Goal: Transaction & Acquisition: Download file/media

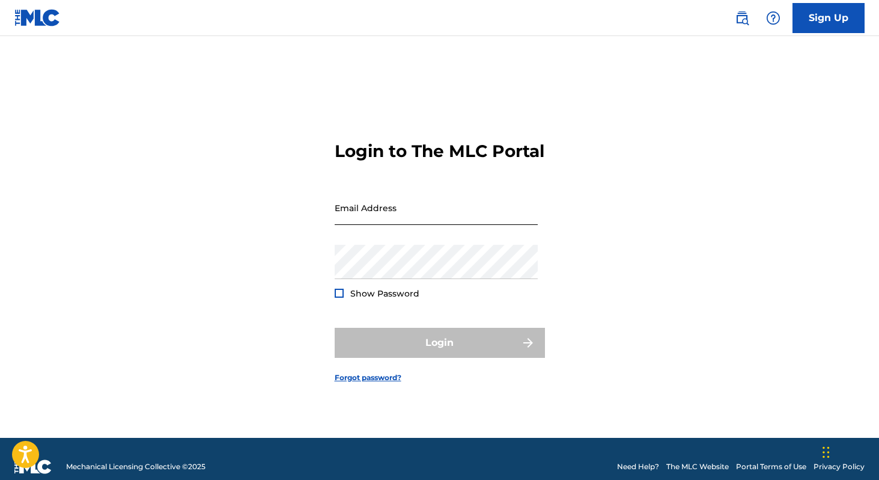
click at [415, 210] on input "Email Address" at bounding box center [436, 208] width 203 height 34
type input "[EMAIL_ADDRESS][DOMAIN_NAME]"
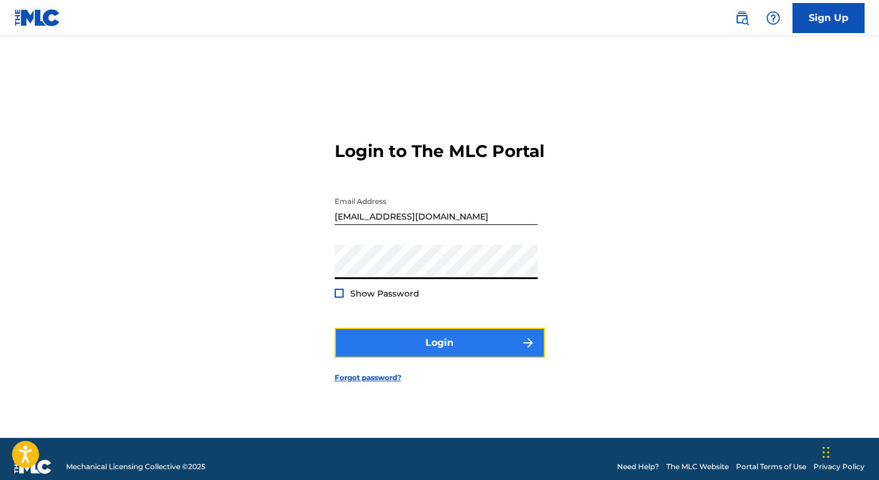
click at [424, 351] on button "Login" at bounding box center [440, 343] width 210 height 30
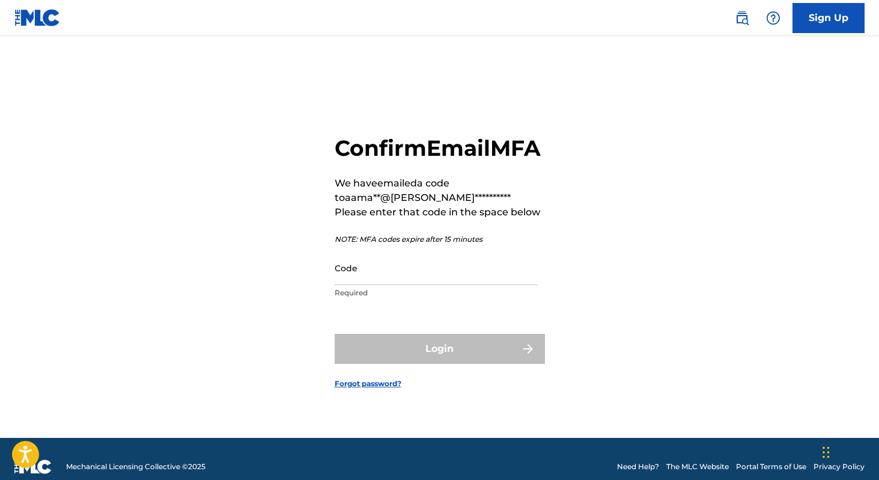
click at [433, 364] on div "Login" at bounding box center [440, 349] width 210 height 30
click at [399, 285] on input "Code" at bounding box center [436, 268] width 203 height 34
click at [391, 283] on input "Code" at bounding box center [436, 268] width 203 height 34
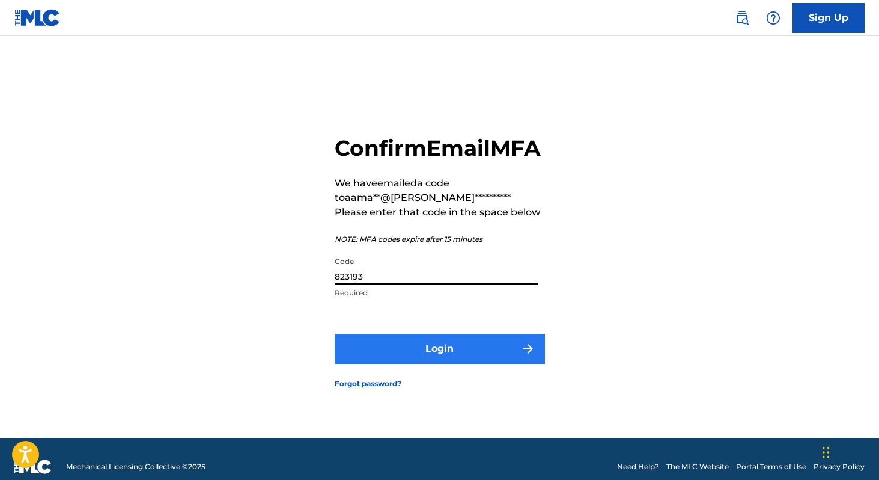
type input "823193"
click at [430, 364] on button "Login" at bounding box center [440, 349] width 210 height 30
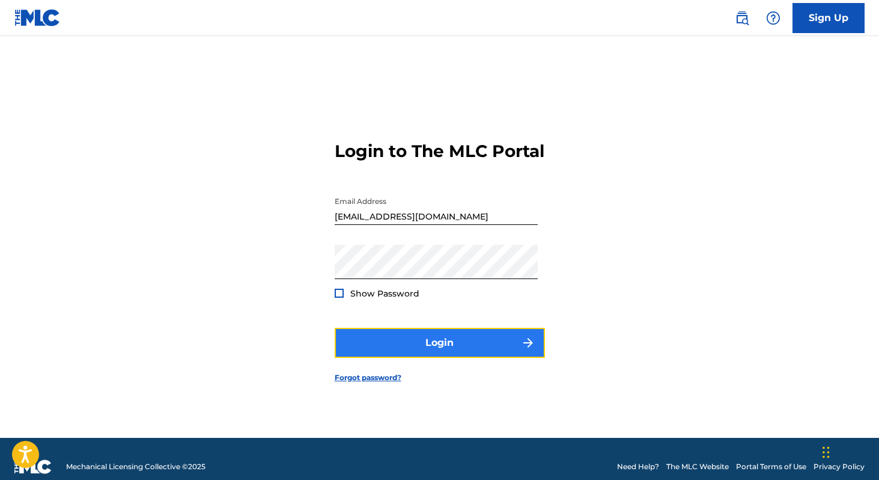
click at [446, 350] on button "Login" at bounding box center [440, 343] width 210 height 30
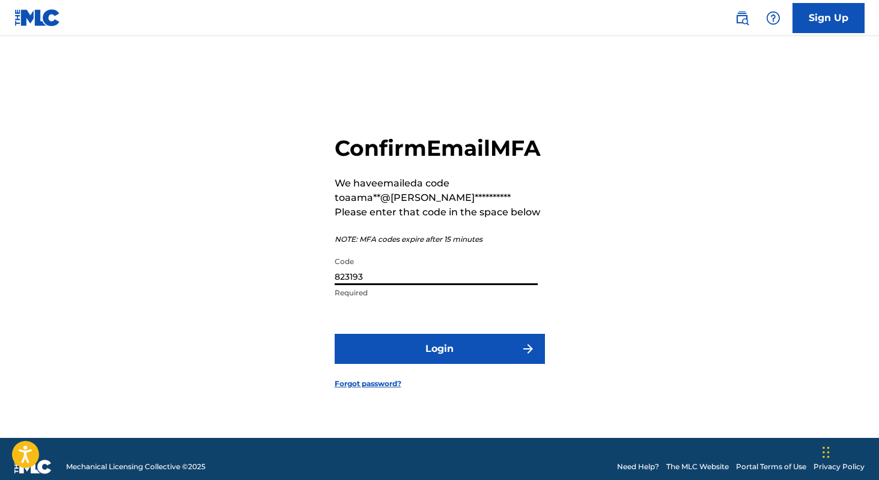
drag, startPoint x: 372, startPoint y: 290, endPoint x: 268, endPoint y: 290, distance: 104.0
click at [268, 290] on div "**********" at bounding box center [440, 252] width 842 height 372
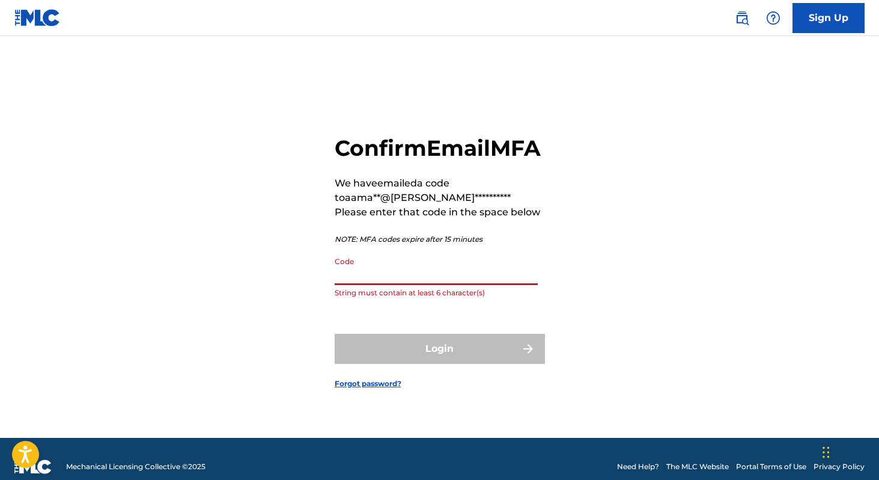
paste input "516391"
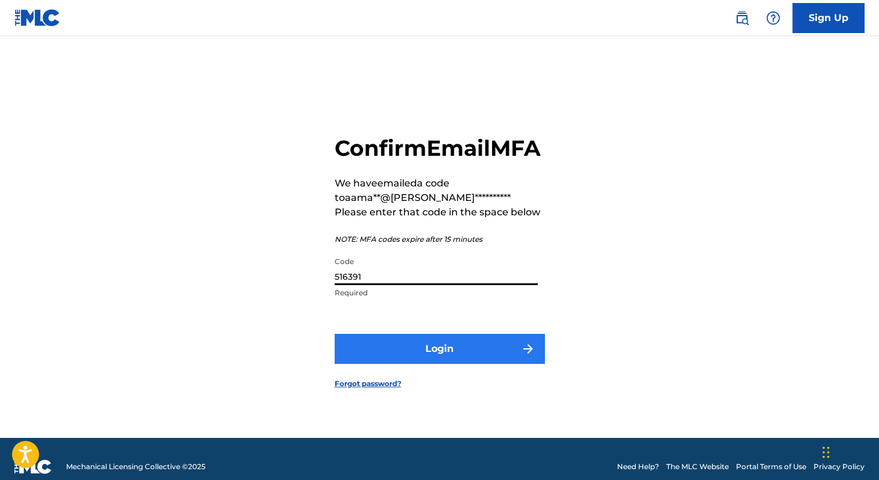
type input "516391"
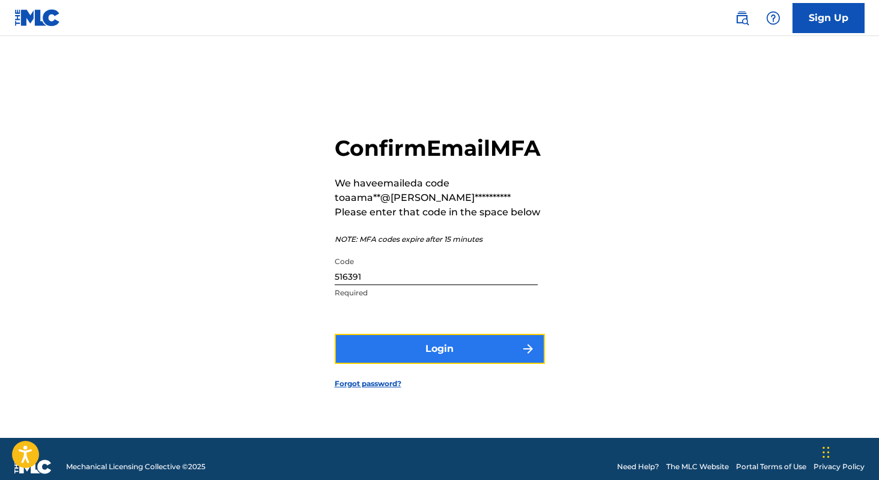
click at [421, 359] on button "Login" at bounding box center [440, 349] width 210 height 30
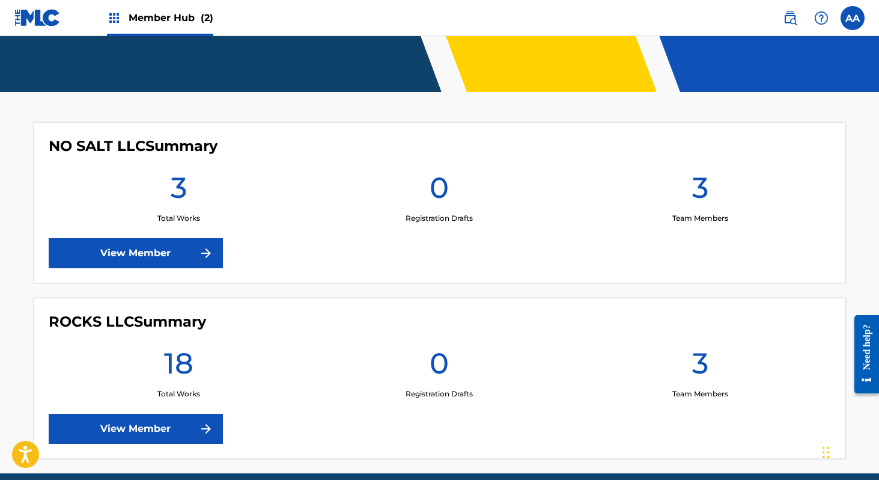
scroll to position [290, 0]
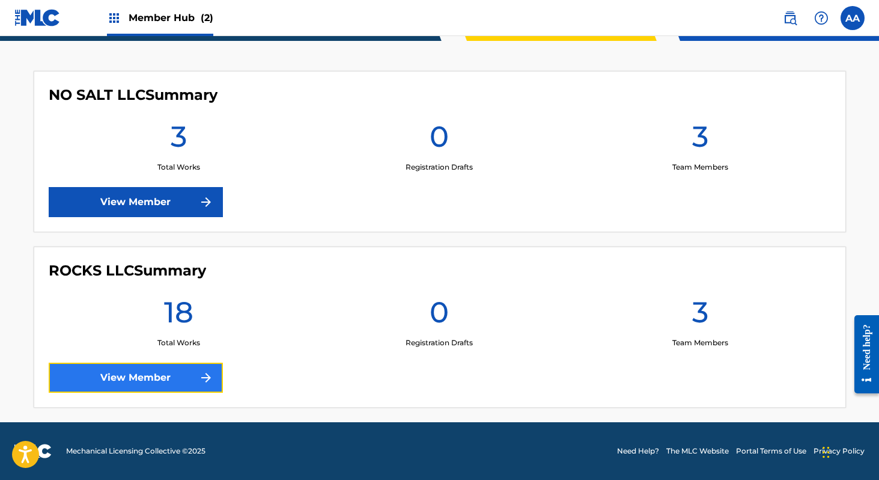
click at [135, 375] on link "View Member" at bounding box center [136, 377] width 174 height 30
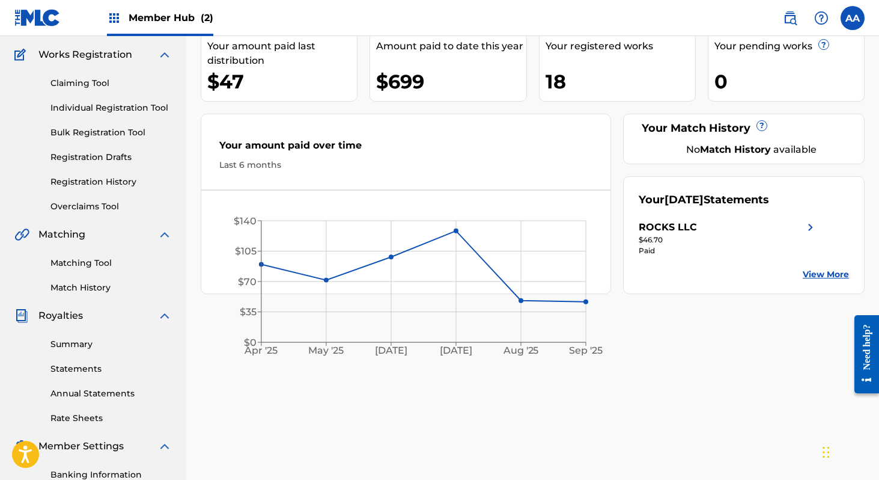
scroll to position [103, 0]
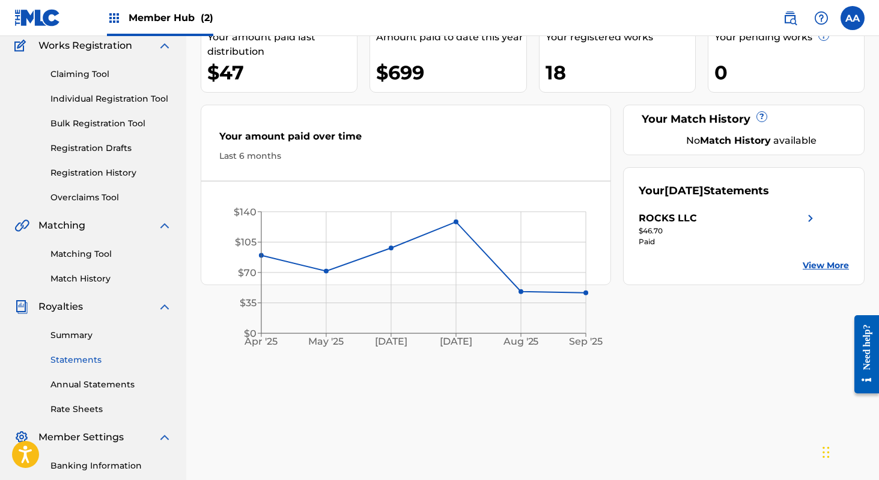
click at [88, 356] on link "Statements" at bounding box center [110, 359] width 121 height 13
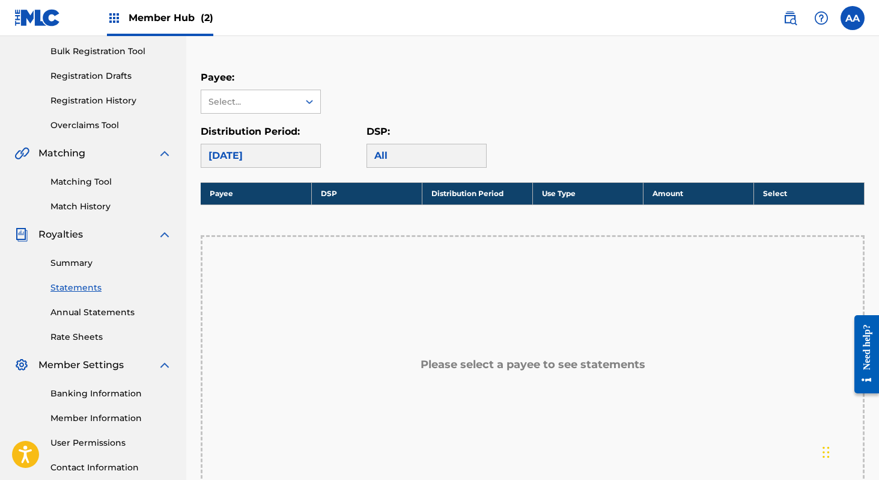
scroll to position [176, 0]
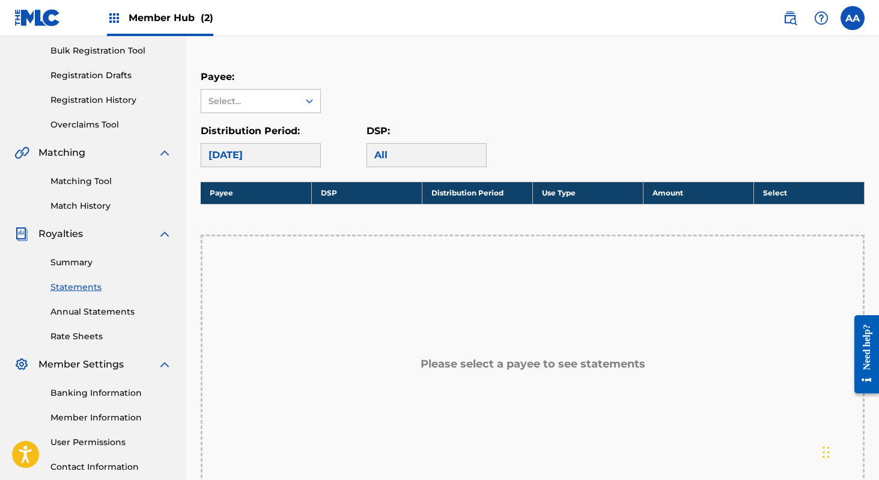
click at [301, 153] on div "[DATE]" at bounding box center [261, 155] width 120 height 24
click at [305, 97] on icon at bounding box center [310, 101] width 12 height 12
click at [271, 127] on div "ROCKS LLC" at bounding box center [260, 128] width 119 height 30
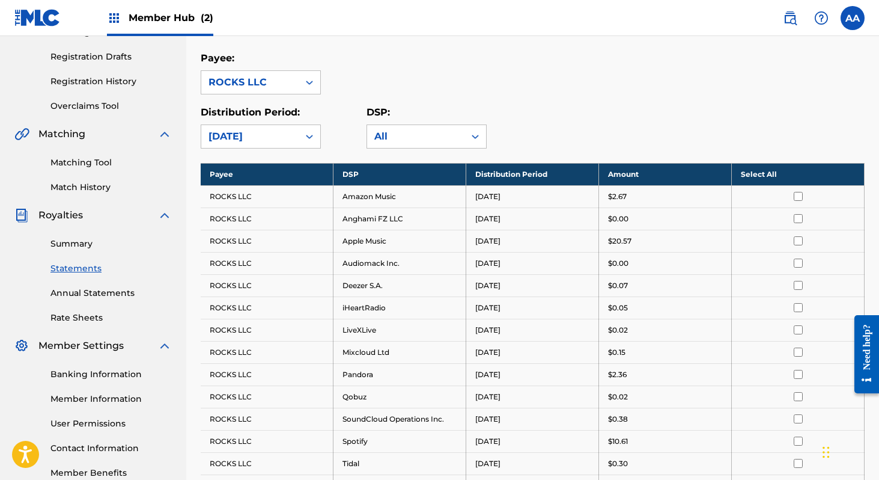
scroll to position [197, 0]
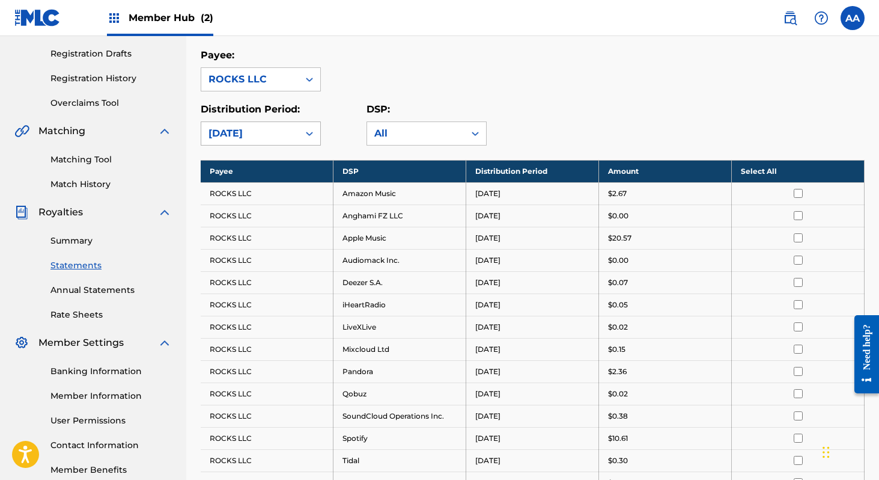
click at [309, 134] on icon at bounding box center [310, 133] width 12 height 12
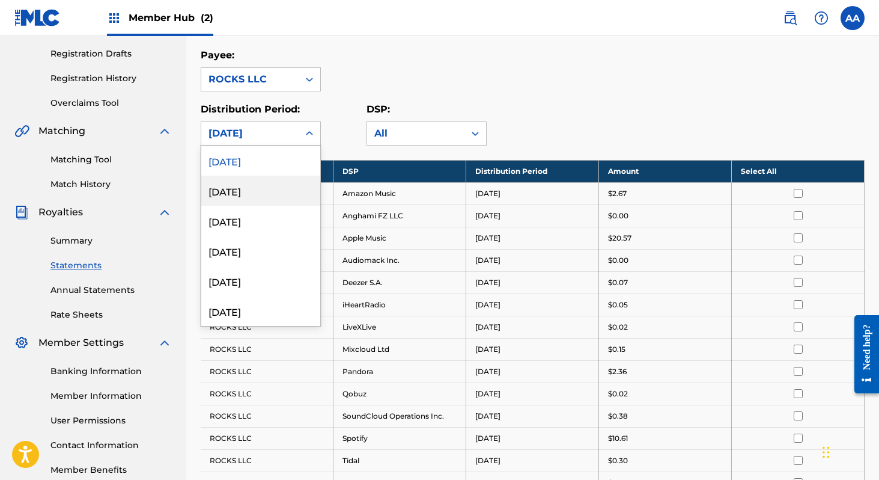
click at [248, 189] on div "[DATE]" at bounding box center [260, 191] width 119 height 30
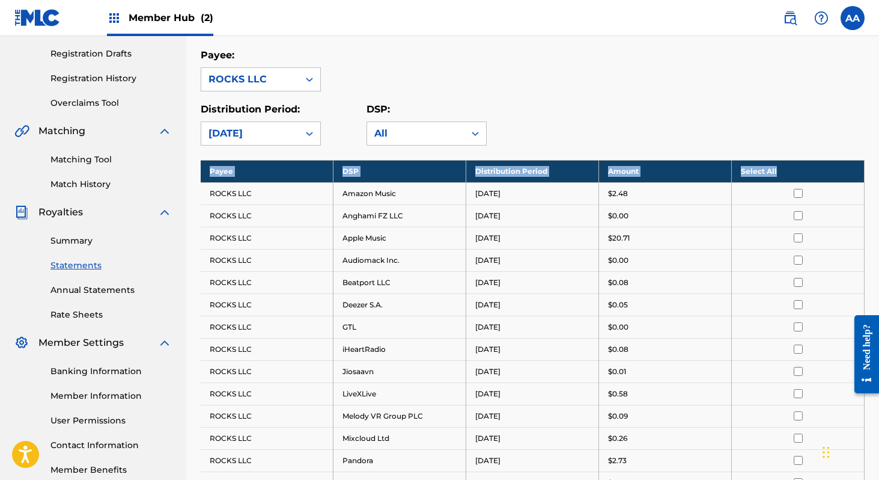
drag, startPoint x: 809, startPoint y: 176, endPoint x: 823, endPoint y: 124, distance: 53.7
click at [823, 124] on div "Royalty Statements Select your desired payee from the Payee drop-down menu. The…" at bounding box center [533, 326] width 664 height 915
click at [799, 191] on input "checkbox" at bounding box center [798, 193] width 9 height 9
click at [768, 165] on th "Deselect All" at bounding box center [798, 171] width 133 height 22
click at [767, 170] on th "Select All" at bounding box center [798, 171] width 133 height 22
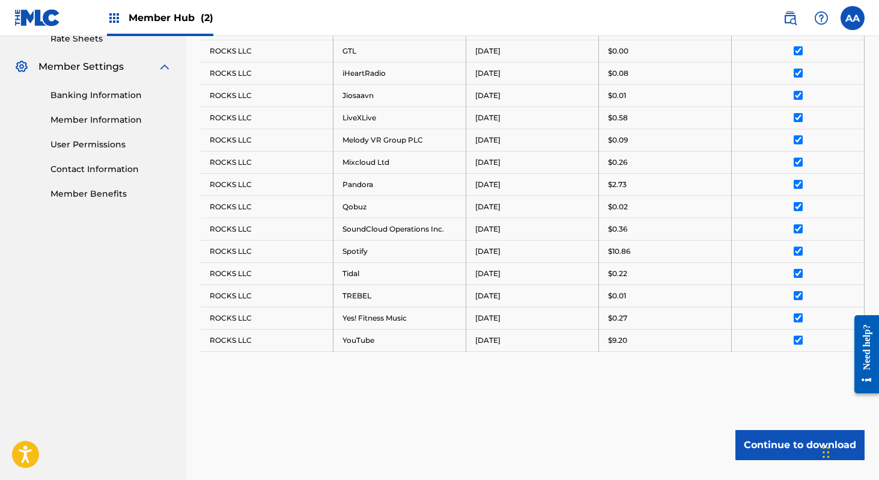
scroll to position [475, 0]
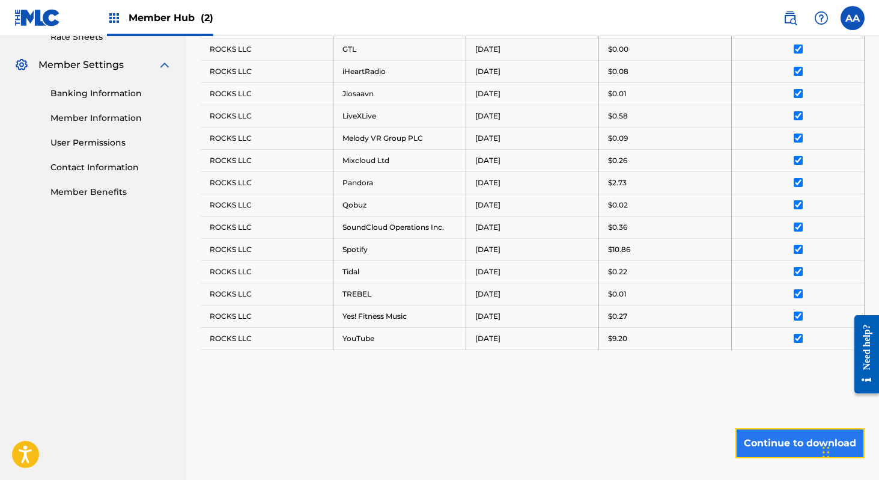
click at [800, 442] on button "Continue to download" at bounding box center [800, 443] width 129 height 30
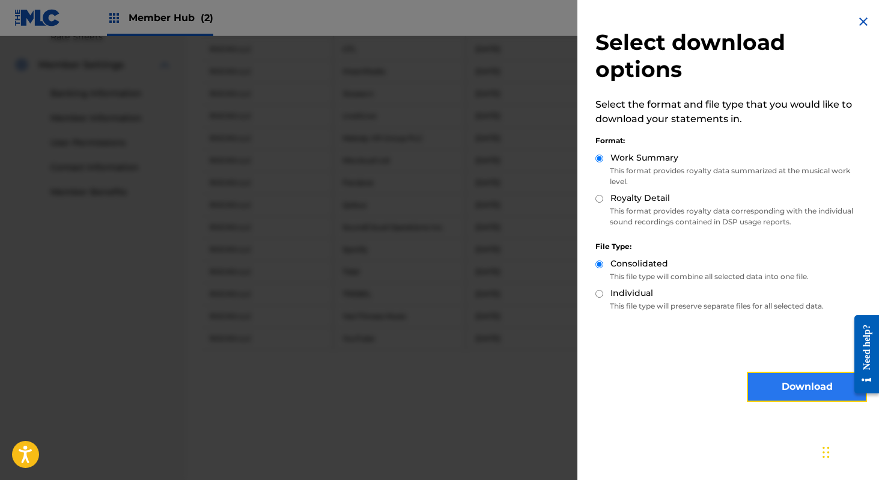
click at [803, 385] on button "Download" at bounding box center [807, 387] width 120 height 30
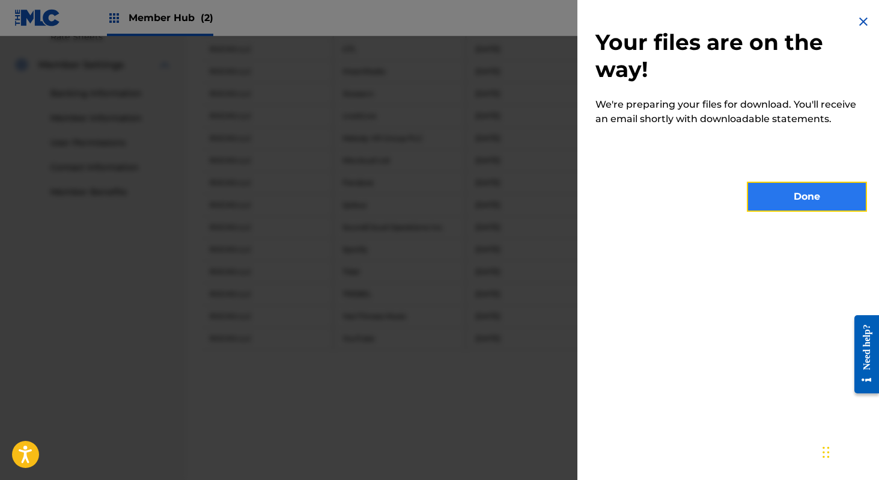
click at [799, 202] on button "Done" at bounding box center [807, 197] width 120 height 30
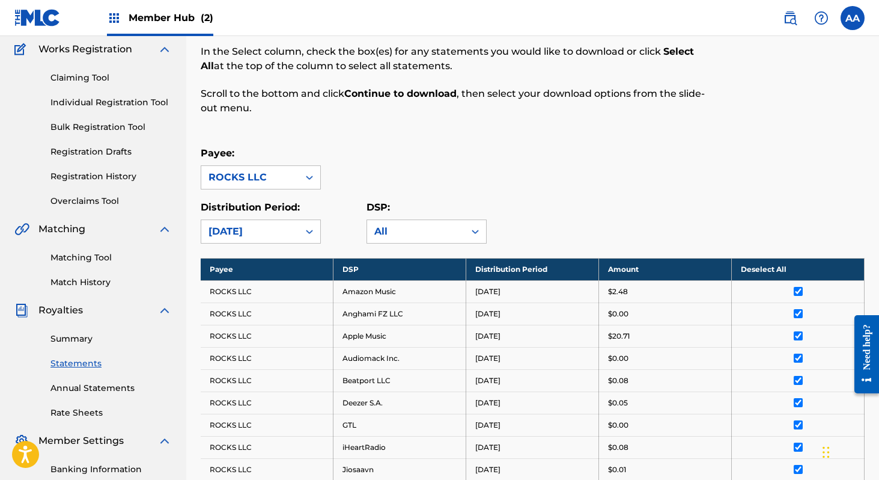
scroll to position [93, 0]
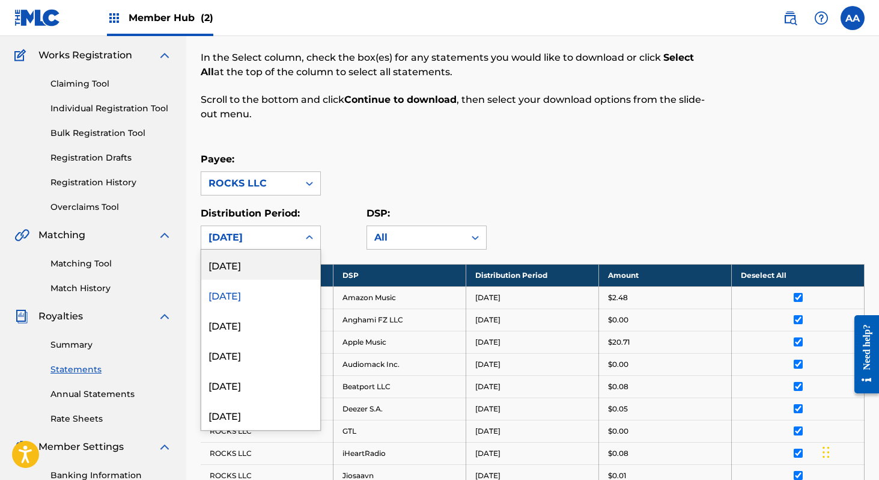
click at [310, 234] on icon at bounding box center [310, 237] width 12 height 12
click at [278, 260] on div "[DATE]" at bounding box center [260, 264] width 119 height 30
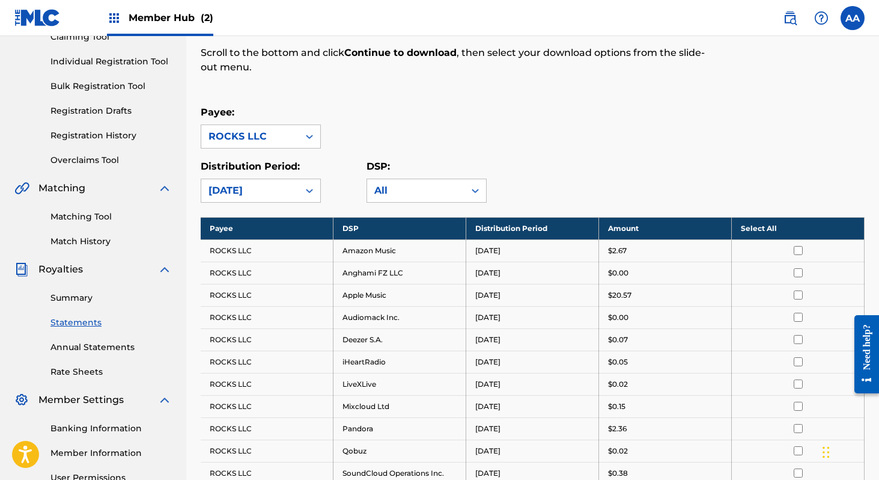
scroll to position [142, 0]
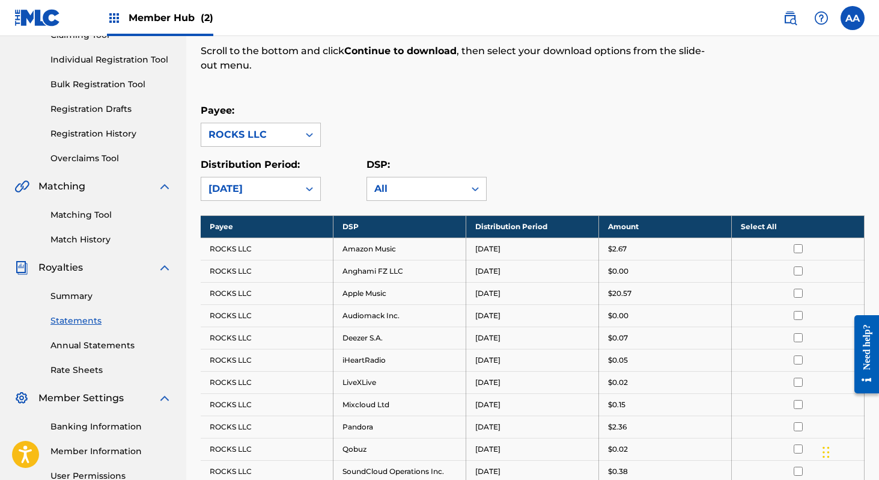
click at [757, 236] on th "Select All" at bounding box center [798, 226] width 133 height 22
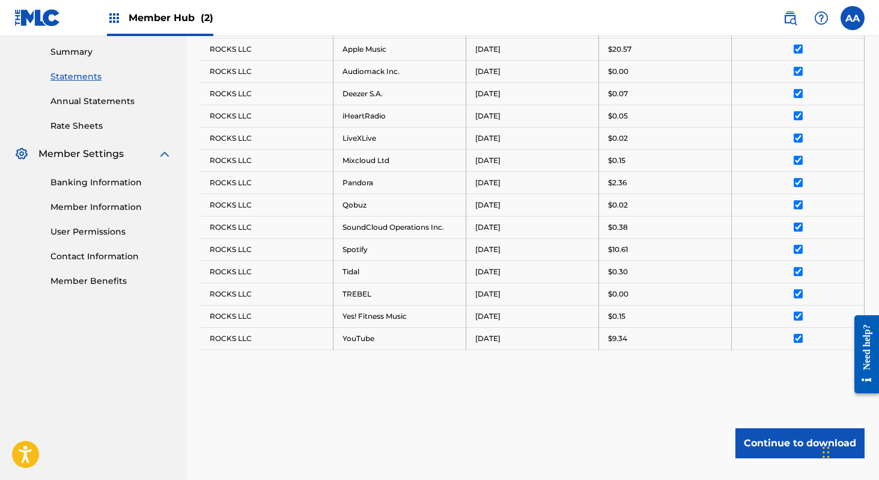
scroll to position [469, 0]
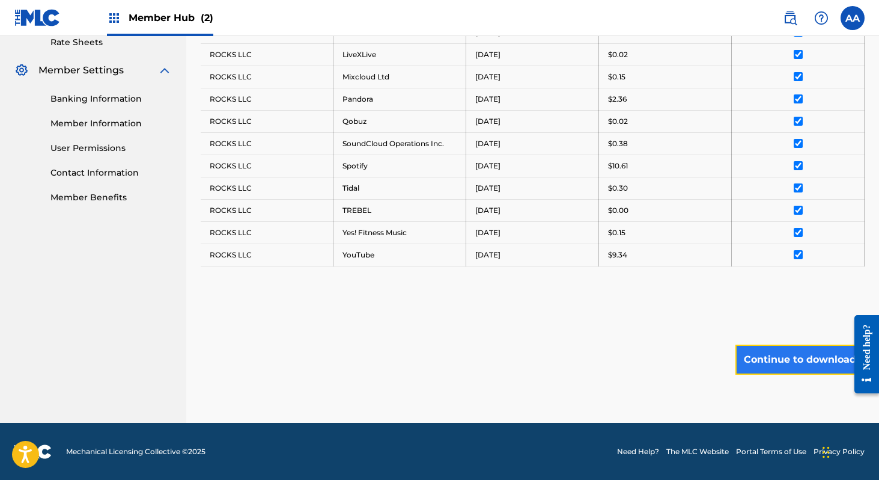
click at [794, 361] on button "Continue to download" at bounding box center [800, 359] width 129 height 30
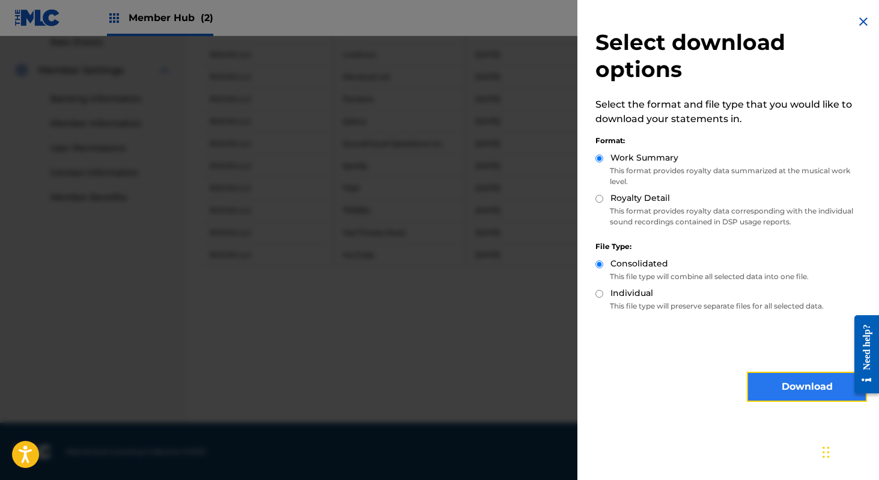
click at [798, 384] on button "Download" at bounding box center [807, 387] width 120 height 30
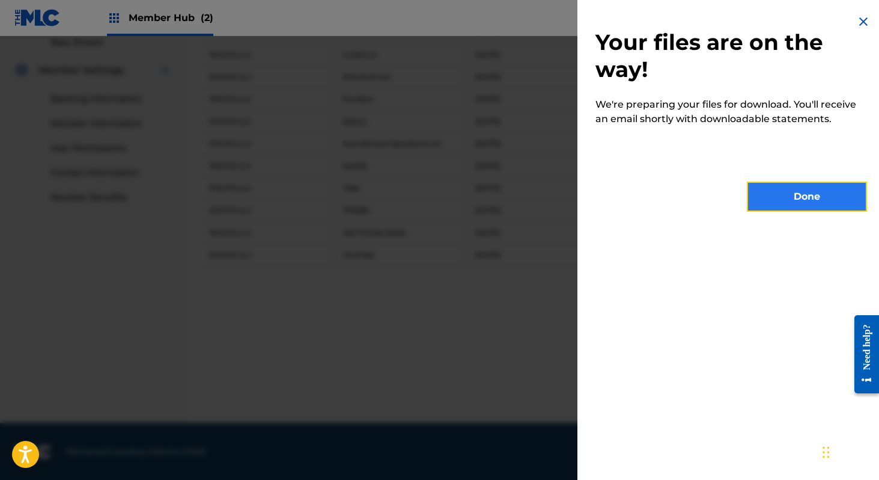
click at [797, 203] on button "Done" at bounding box center [807, 197] width 120 height 30
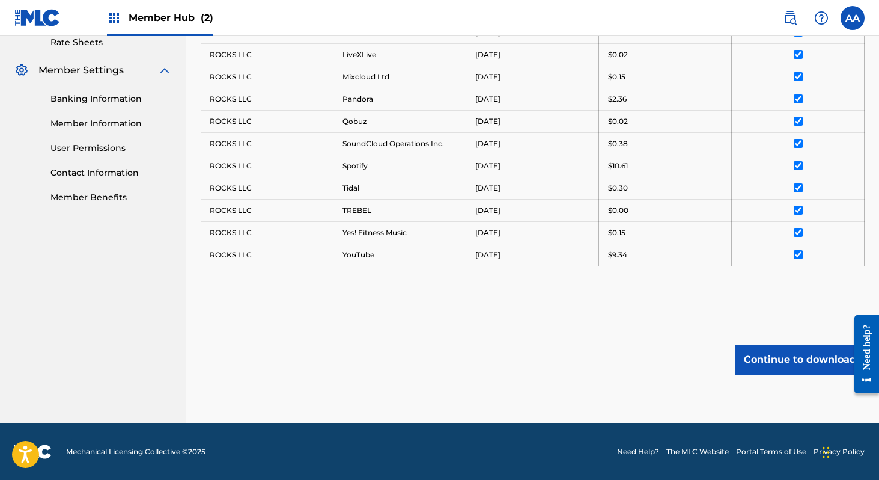
scroll to position [0, 0]
